Goal: Information Seeking & Learning: Learn about a topic

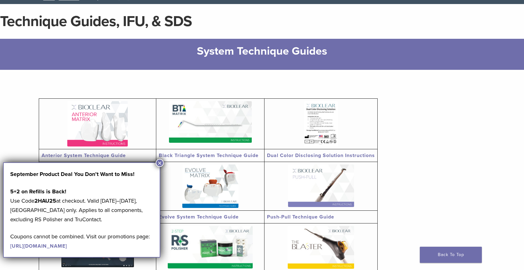
scroll to position [43, 0]
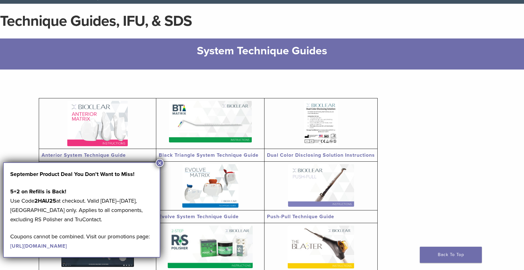
click at [159, 164] on button "×" at bounding box center [160, 163] width 8 height 8
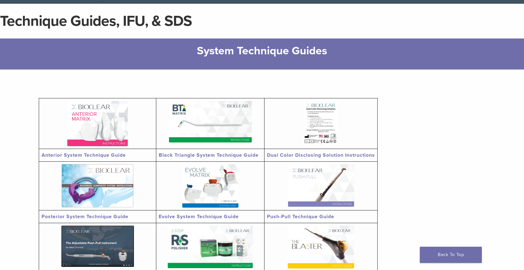
click at [225, 120] on img at bounding box center [210, 122] width 83 height 42
click at [121, 126] on img at bounding box center [97, 123] width 60 height 45
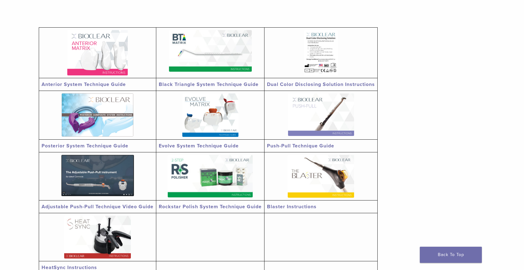
scroll to position [113, 0]
click at [309, 117] on img at bounding box center [321, 115] width 66 height 42
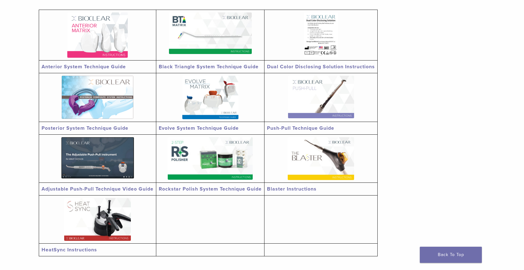
scroll to position [131, 0]
click at [192, 144] on img at bounding box center [210, 158] width 85 height 42
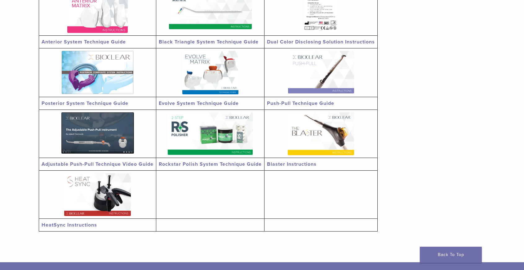
scroll to position [159, 0]
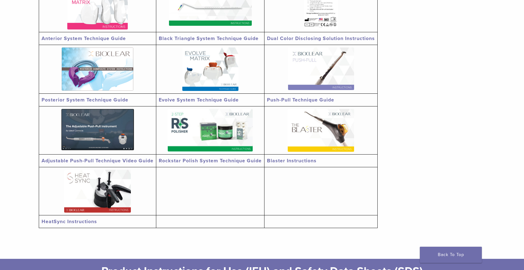
click at [119, 125] on img at bounding box center [97, 129] width 73 height 41
click at [222, 68] on img at bounding box center [210, 68] width 56 height 43
